Goal: Find contact information: Find contact information

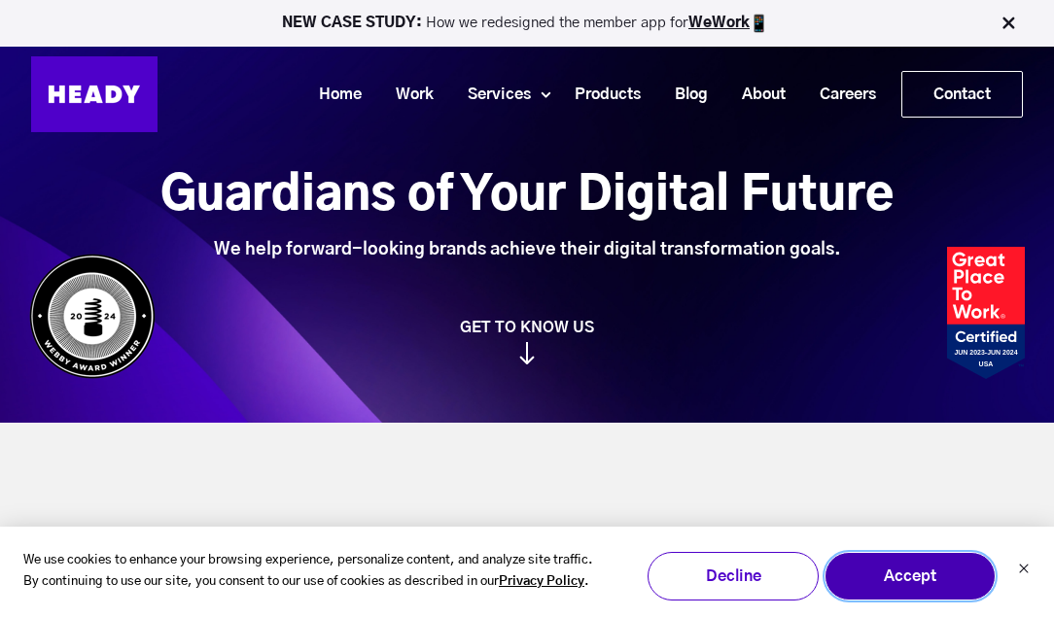
click at [916, 585] on button "Accept" at bounding box center [910, 576] width 171 height 49
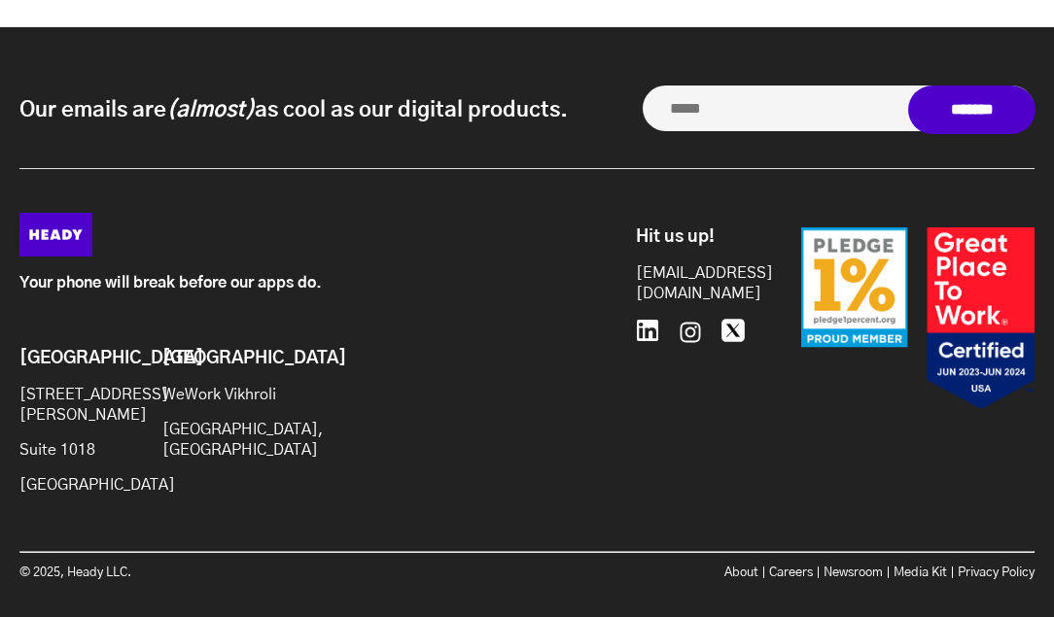
scroll to position [8388, 0]
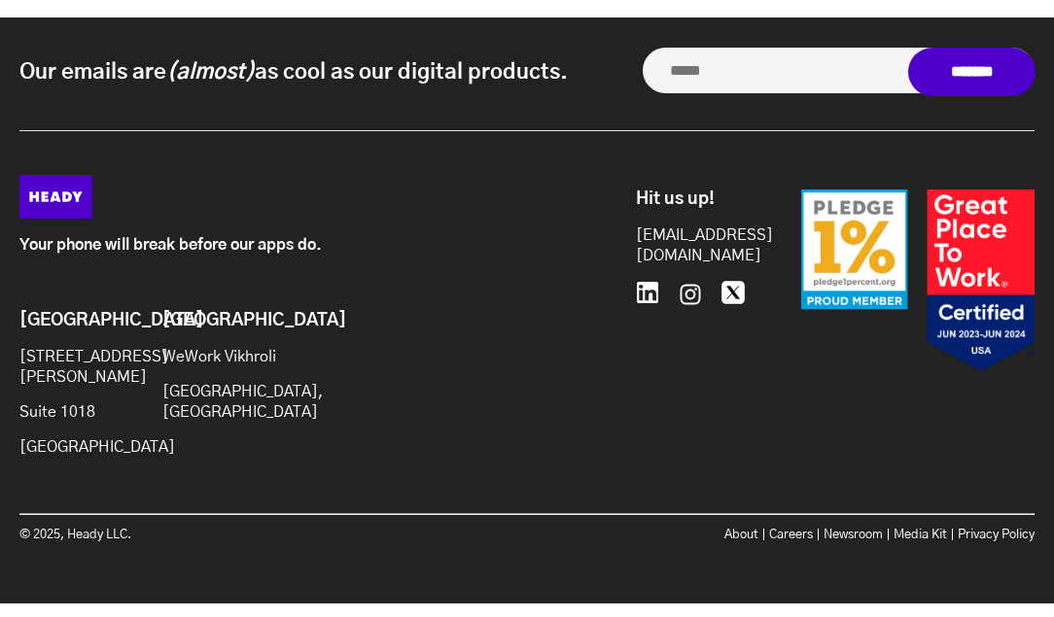
click at [162, 543] on p "© 2025, Heady LLC." at bounding box center [273, 535] width 508 height 20
drag, startPoint x: 162, startPoint y: 543, endPoint x: 86, endPoint y: 540, distance: 76.9
click at [86, 540] on p "© 2025, Heady LLC." at bounding box center [273, 535] width 508 height 20
copy div "Heady LLC."
